Goal: Register for event/course

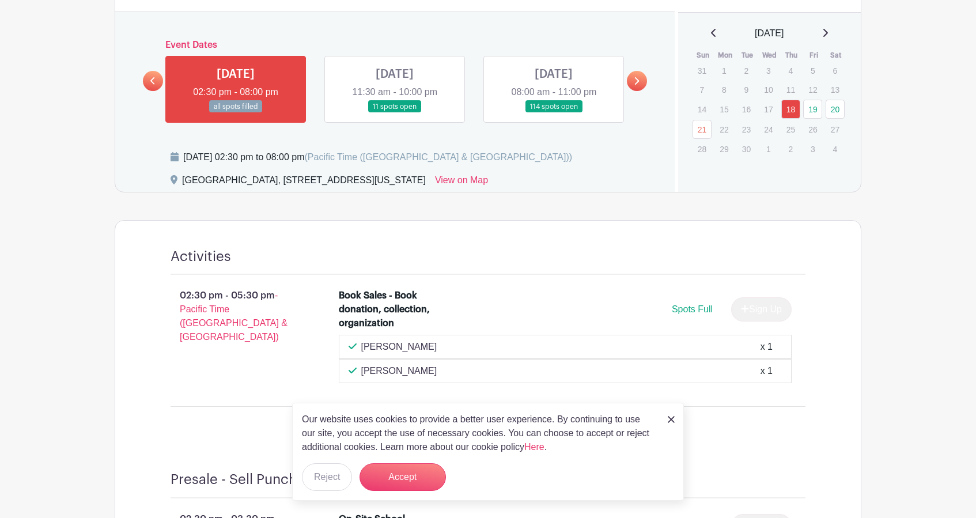
scroll to position [562, 0]
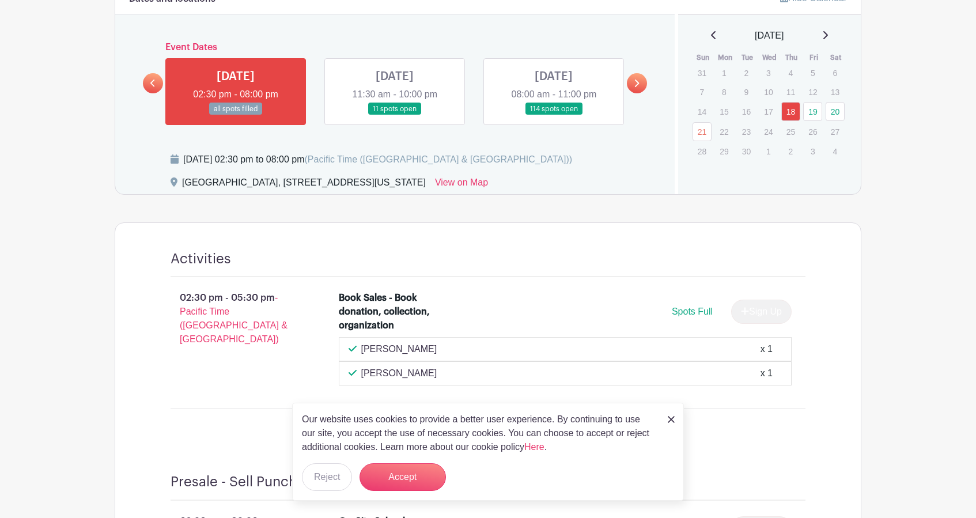
click at [395, 115] on link at bounding box center [395, 115] width 0 height 0
click at [640, 84] on link at bounding box center [637, 83] width 20 height 20
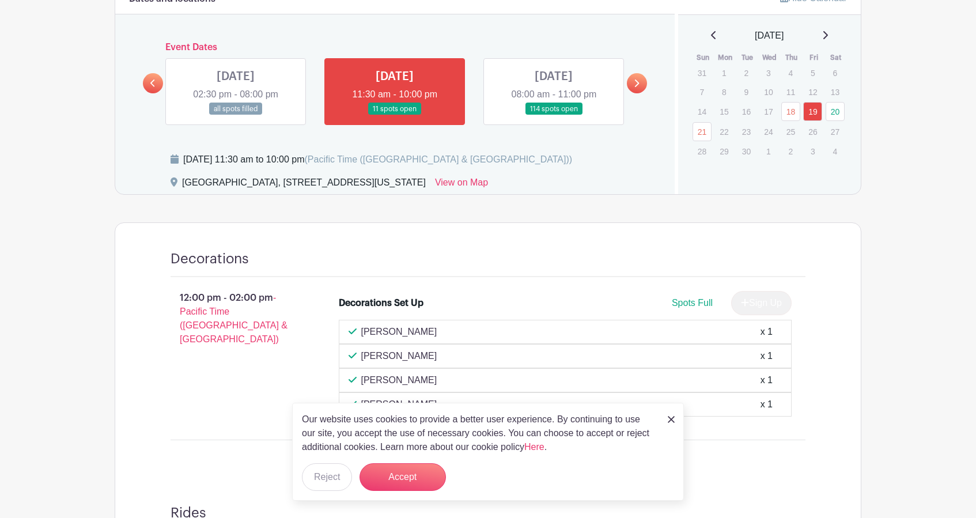
click at [644, 84] on link at bounding box center [637, 83] width 20 height 20
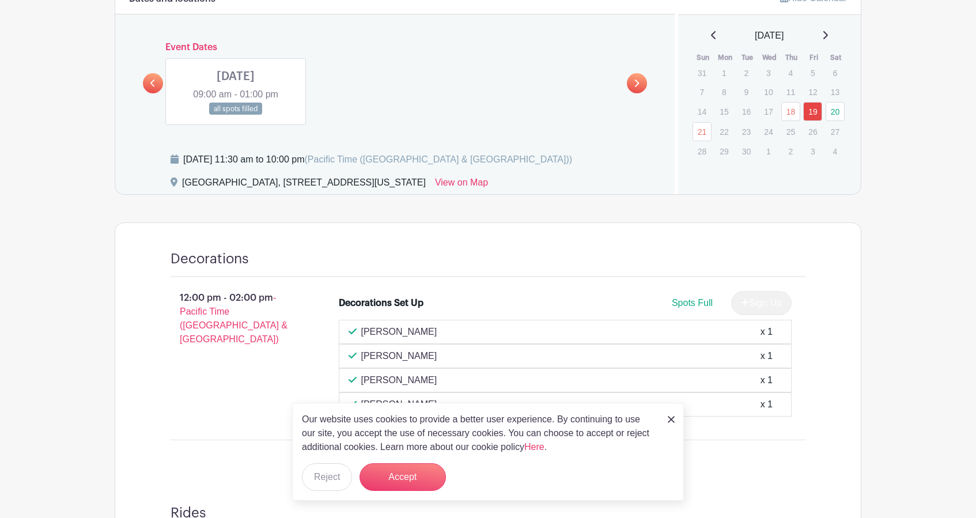
click at [149, 86] on link at bounding box center [153, 83] width 20 height 20
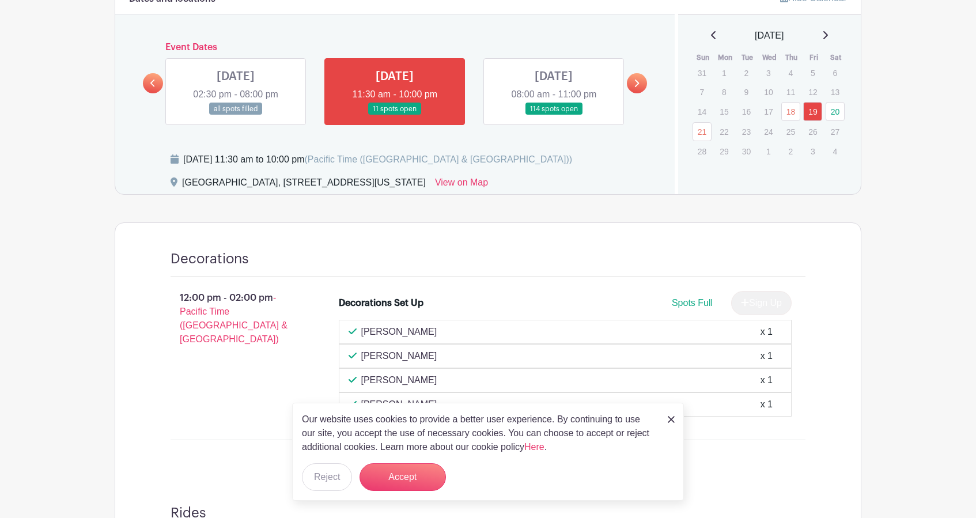
click at [554, 115] on link at bounding box center [554, 115] width 0 height 0
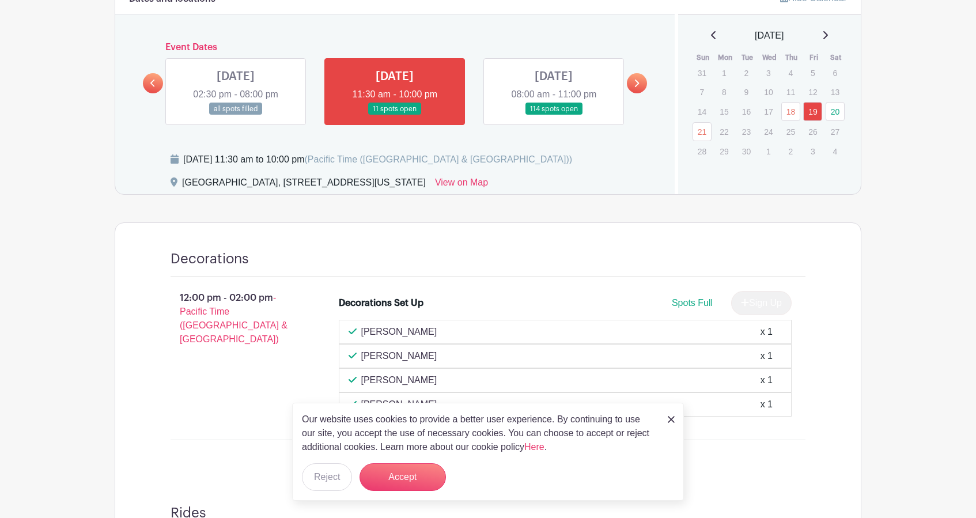
click at [554, 115] on link at bounding box center [554, 115] width 0 height 0
click at [834, 111] on link "20" at bounding box center [835, 111] width 19 height 19
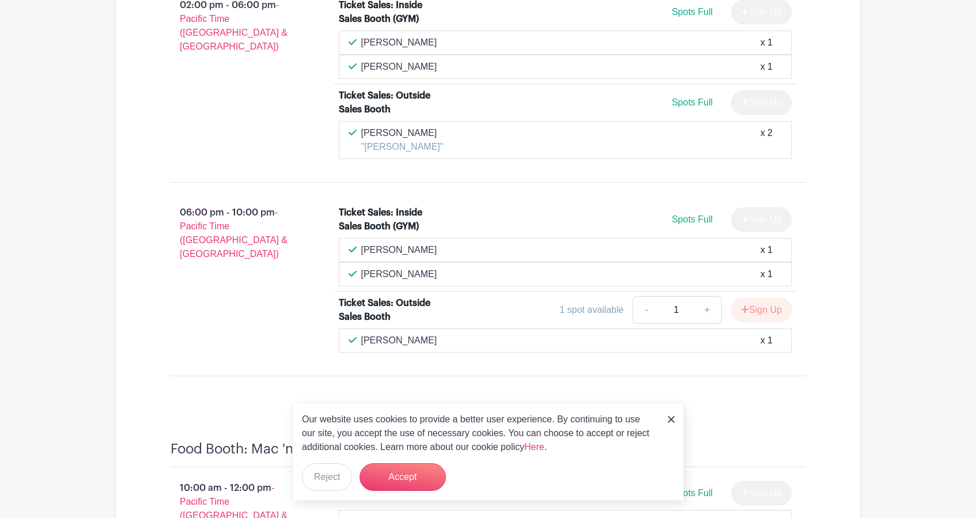
scroll to position [7080, 0]
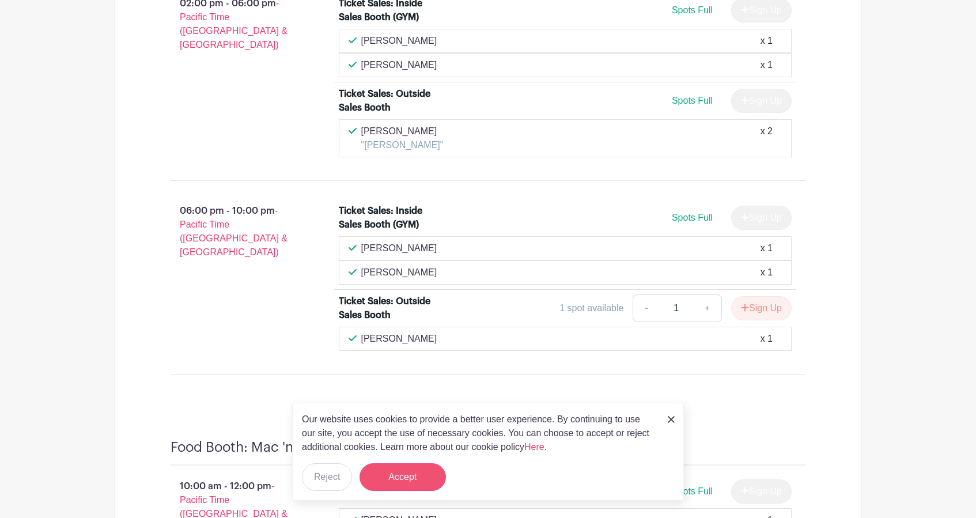
click at [421, 476] on button "Accept" at bounding box center [403, 477] width 86 height 28
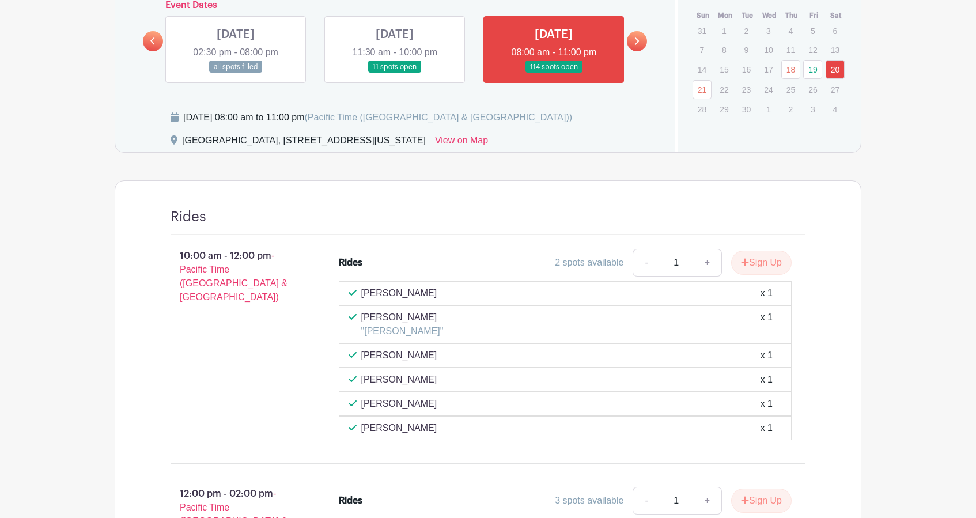
scroll to position [580, 0]
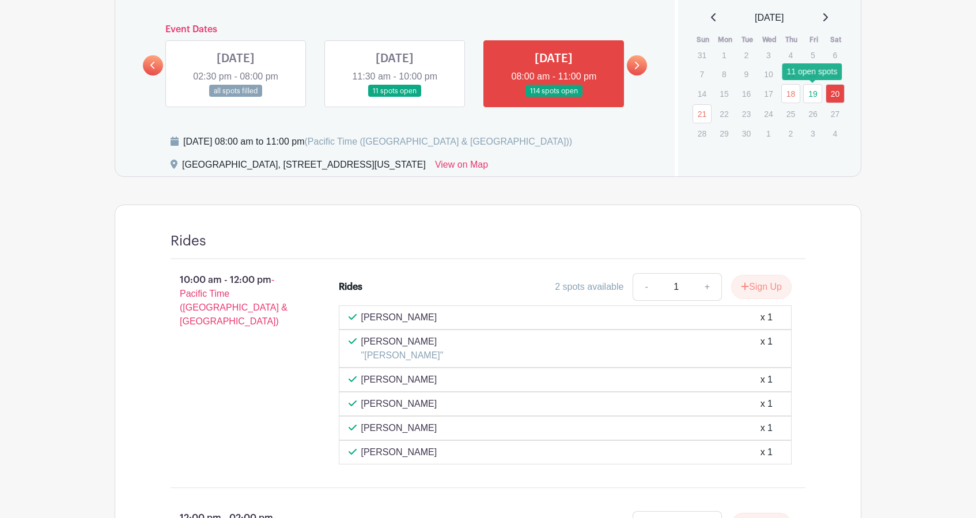
click at [819, 99] on link "19" at bounding box center [812, 93] width 19 height 19
click at [816, 95] on link "19" at bounding box center [812, 93] width 19 height 19
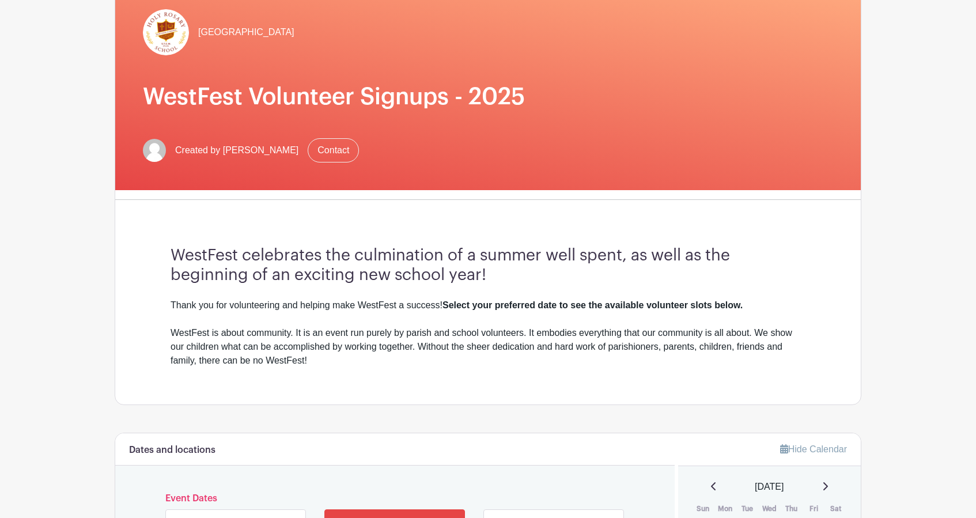
scroll to position [115, 0]
